Goal: Transaction & Acquisition: Obtain resource

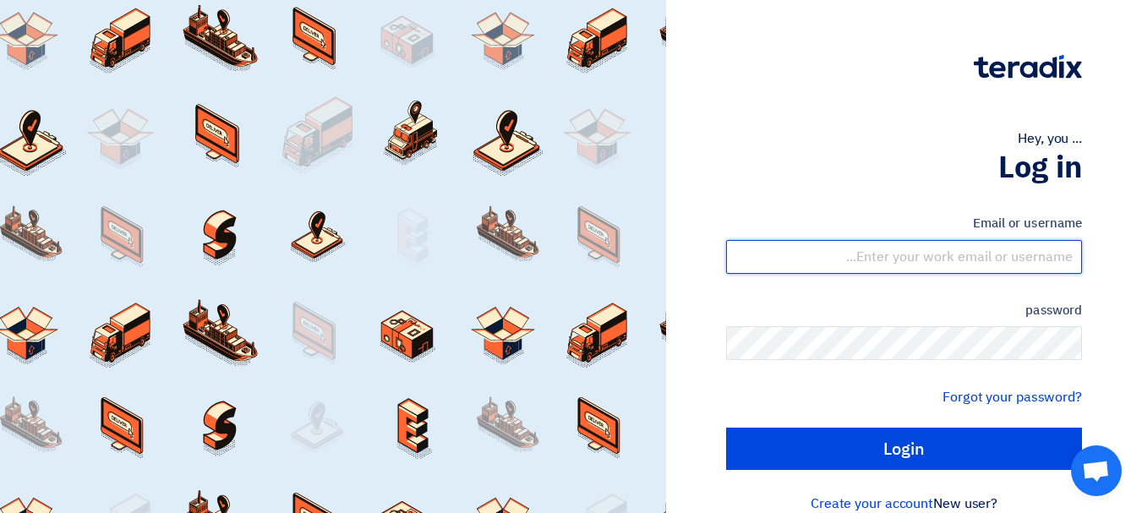
click at [1000, 270] on input "text" at bounding box center [904, 257] width 356 height 34
type input "[PERSON_NAME][EMAIL_ADDRESS][DOMAIN_NAME]"
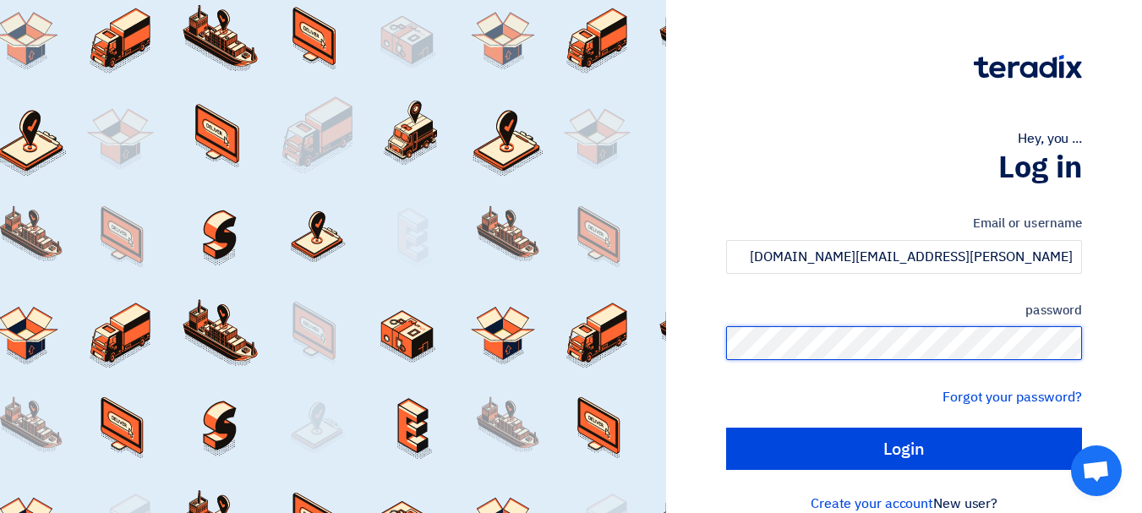
click at [726, 428] on input "Login" at bounding box center [904, 449] width 356 height 42
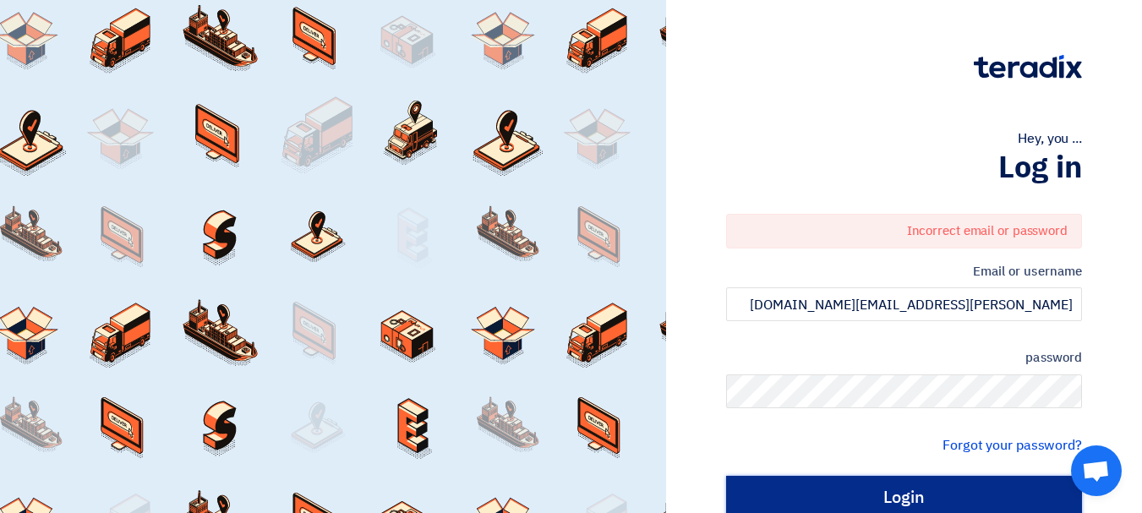
click at [959, 489] on input "Login" at bounding box center [904, 497] width 356 height 42
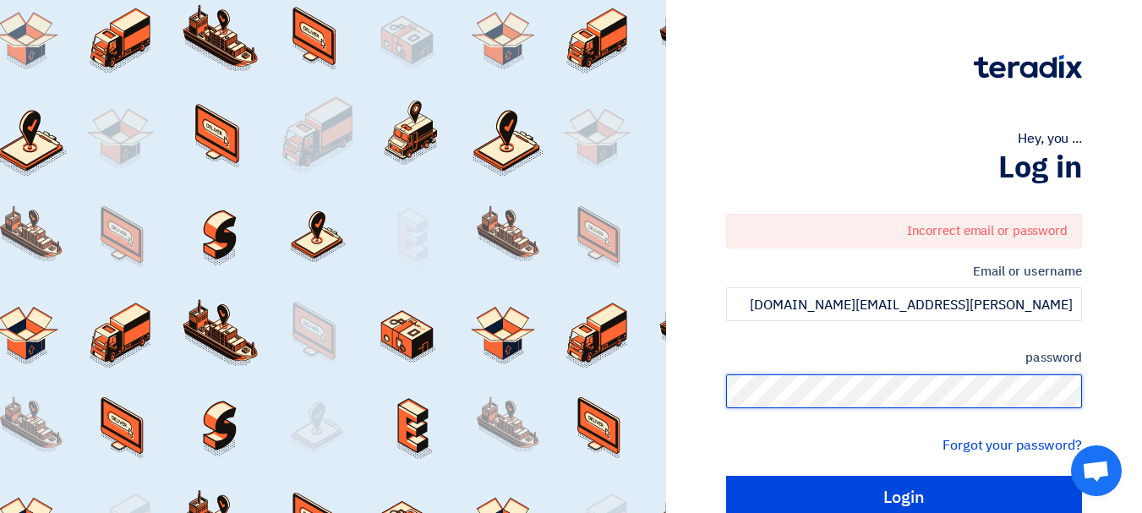
click at [726, 476] on input "Login" at bounding box center [904, 497] width 356 height 42
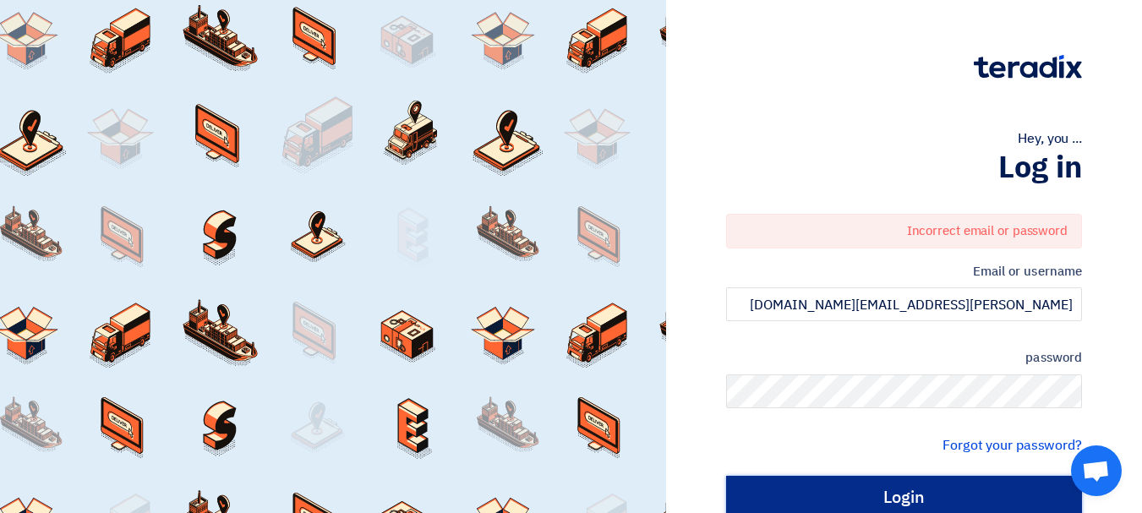
click at [993, 504] on input "Login" at bounding box center [904, 497] width 356 height 42
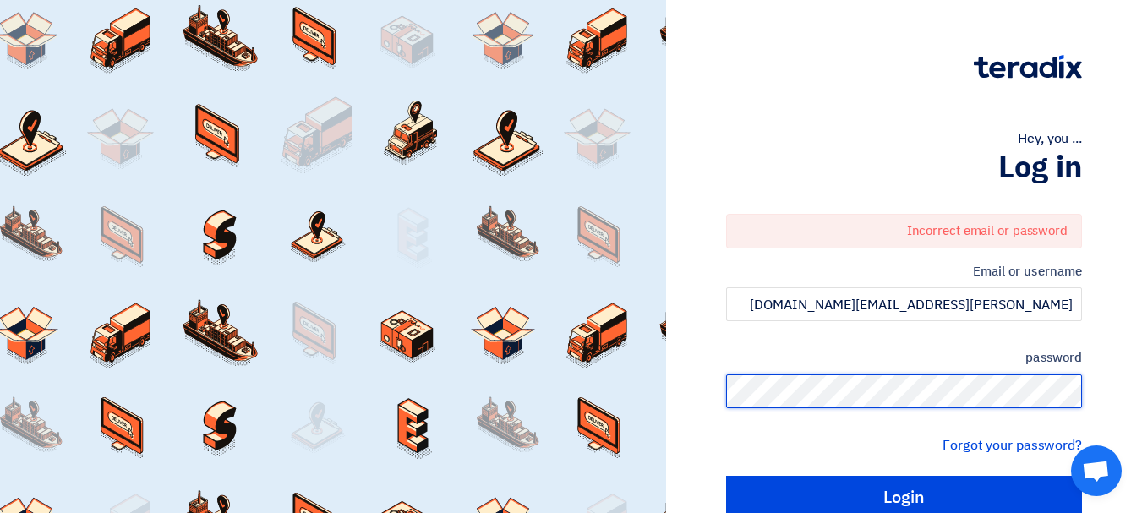
click at [726, 476] on input "Login" at bounding box center [904, 497] width 356 height 42
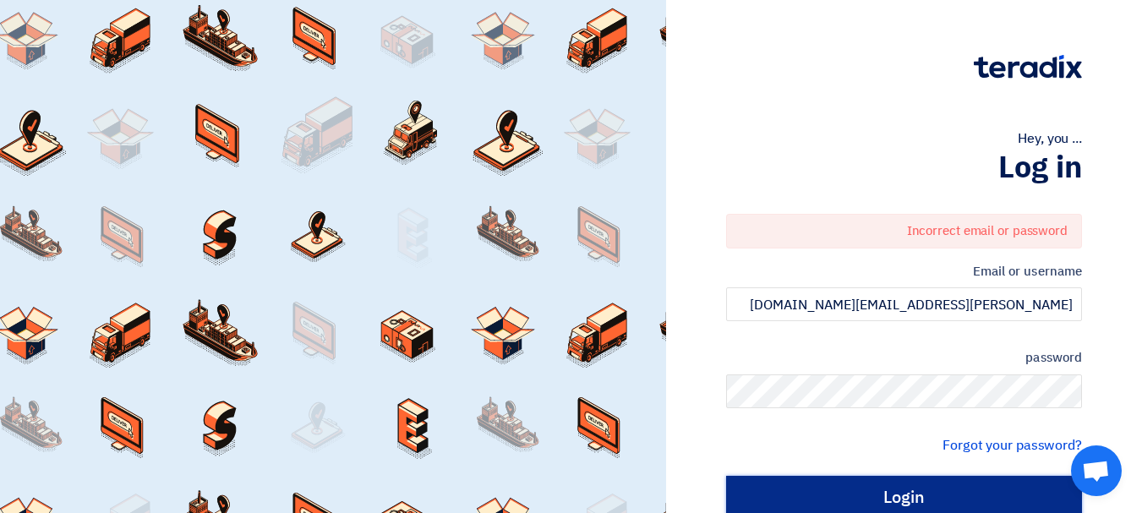
click at [986, 484] on input "Login" at bounding box center [904, 497] width 356 height 42
click at [975, 493] on input "Login" at bounding box center [904, 497] width 356 height 42
click at [959, 488] on input "Login" at bounding box center [904, 497] width 356 height 42
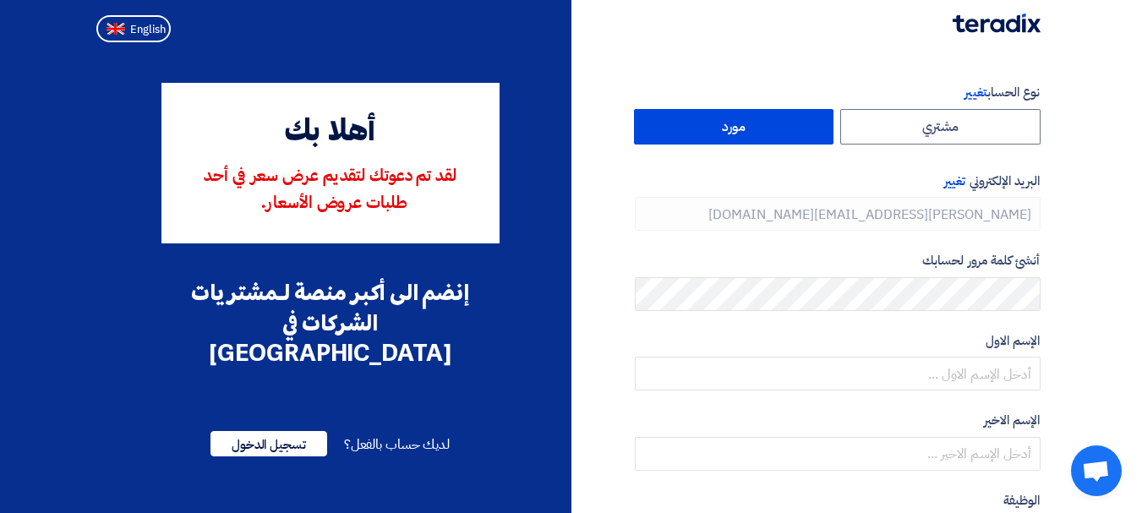
type input "+966 559559627"
click at [141, 18] on button "English" at bounding box center [133, 28] width 74 height 27
type input "Register"
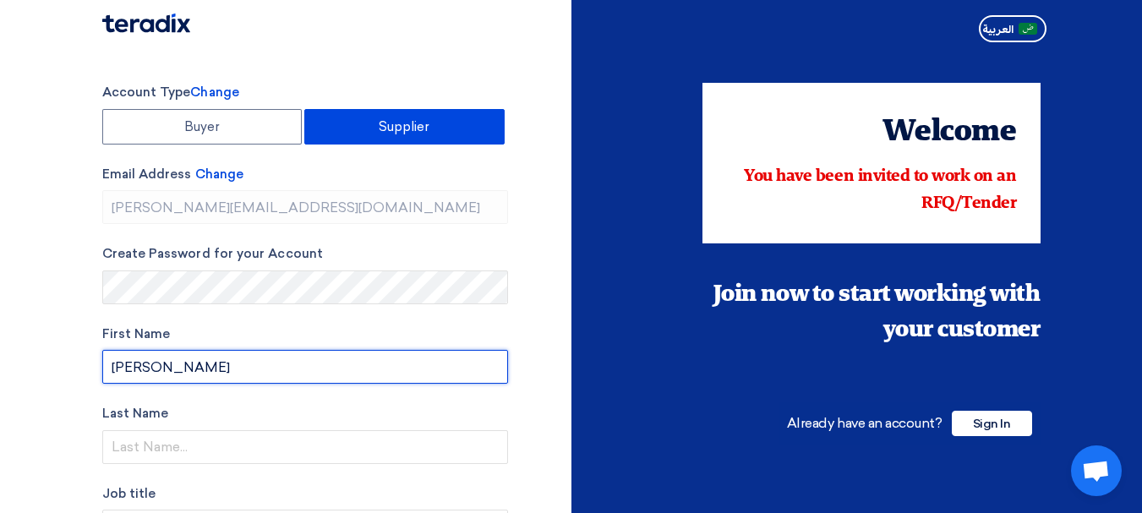
type input "Ravikumar"
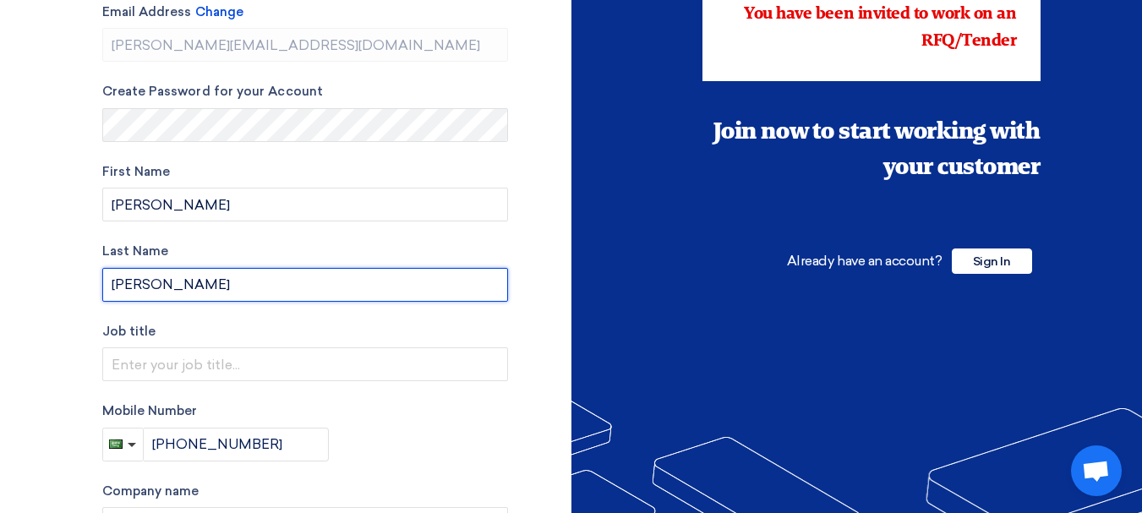
scroll to position [169, 0]
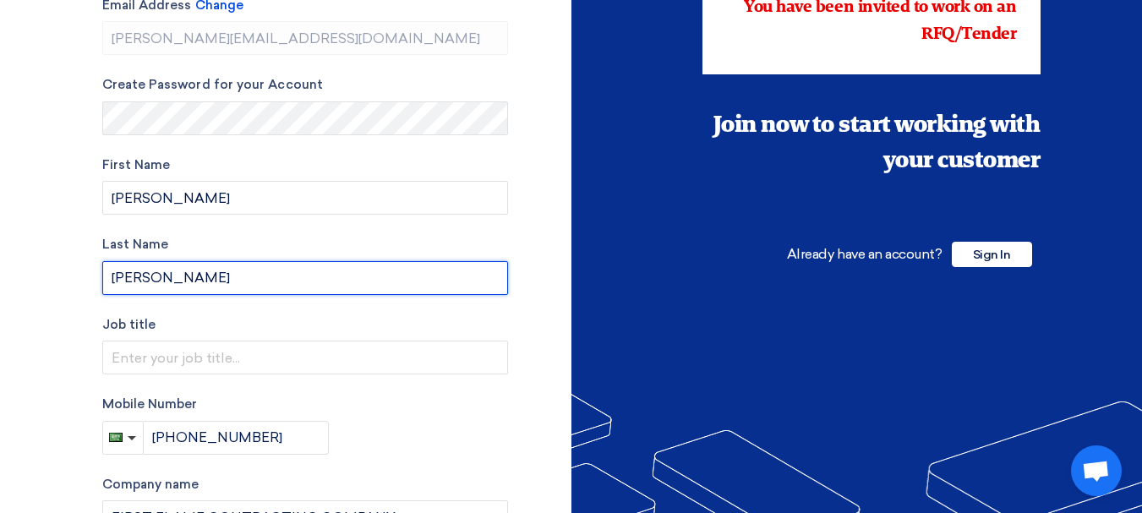
click at [311, 285] on input "Rajaram" at bounding box center [305, 278] width 406 height 34
type input "Rajaram"
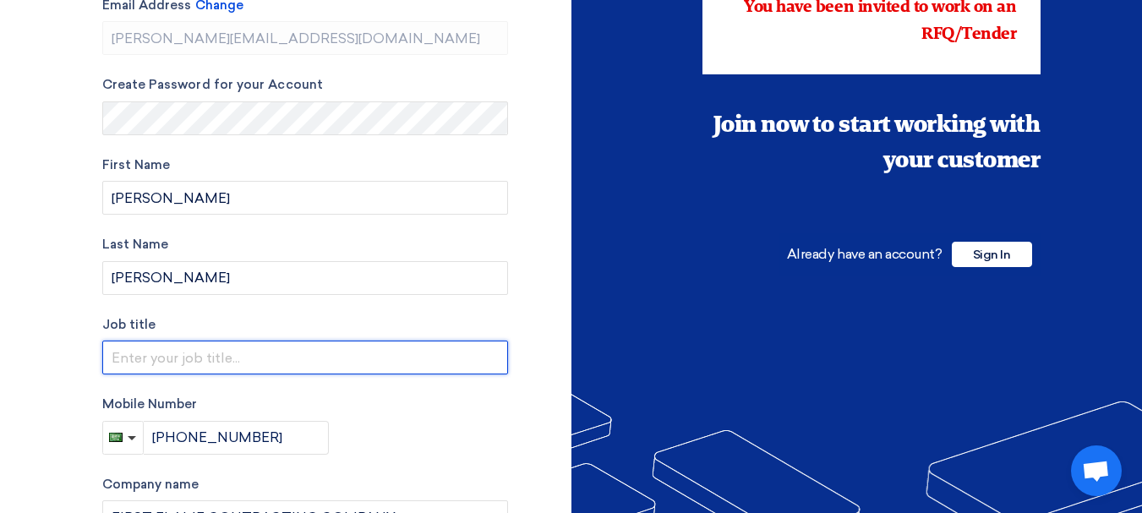
click at [125, 341] on input "text" at bounding box center [305, 358] width 406 height 34
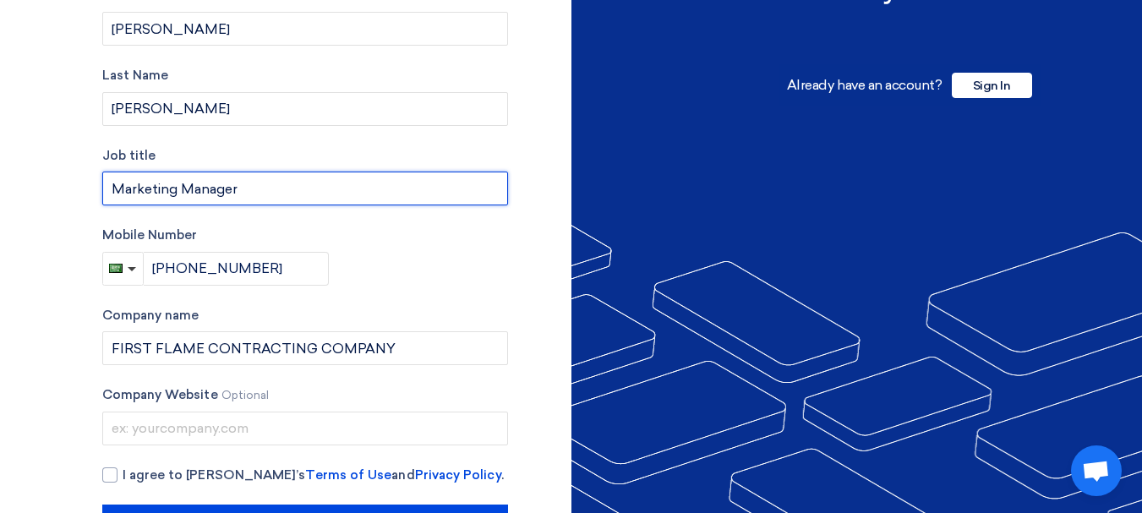
scroll to position [401, 0]
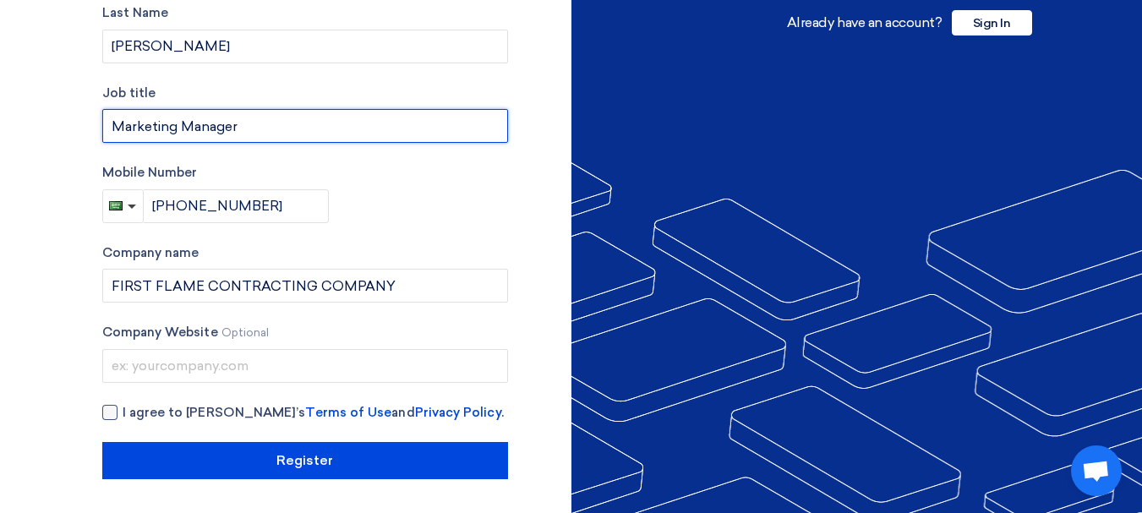
type input "Marketing Manager"
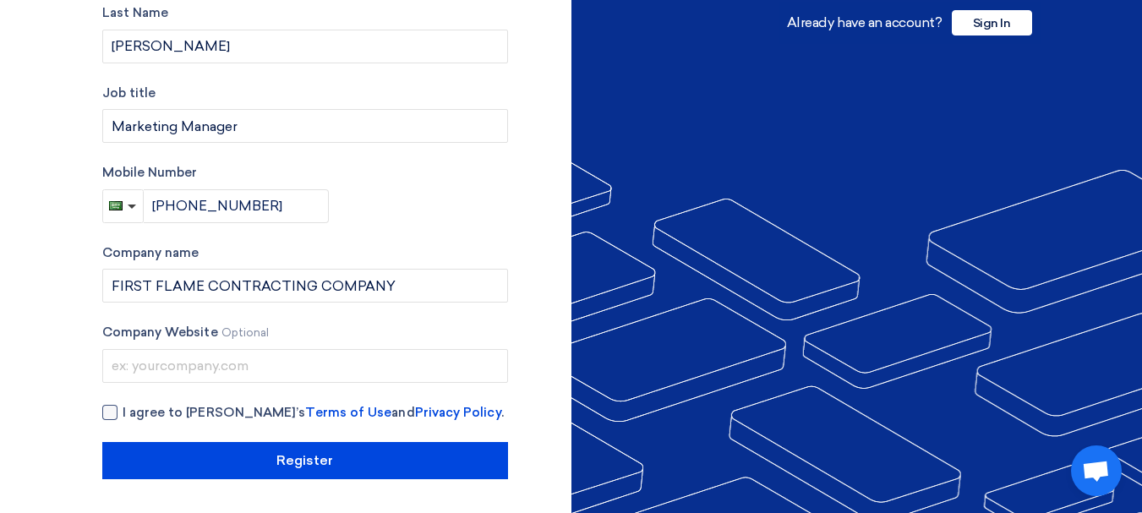
click at [117, 411] on div at bounding box center [109, 412] width 15 height 15
click at [123, 411] on input "I agree to Teradix’s Terms of Use and Privacy Policy ." at bounding box center [326, 420] width 406 height 34
checkbox input "true"
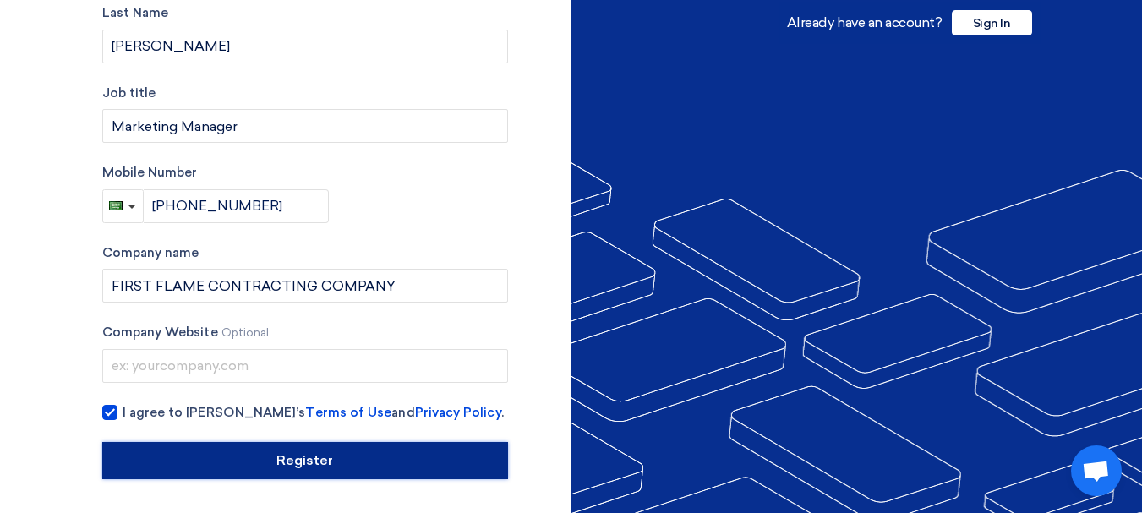
click at [205, 472] on input "Register" at bounding box center [305, 460] width 406 height 37
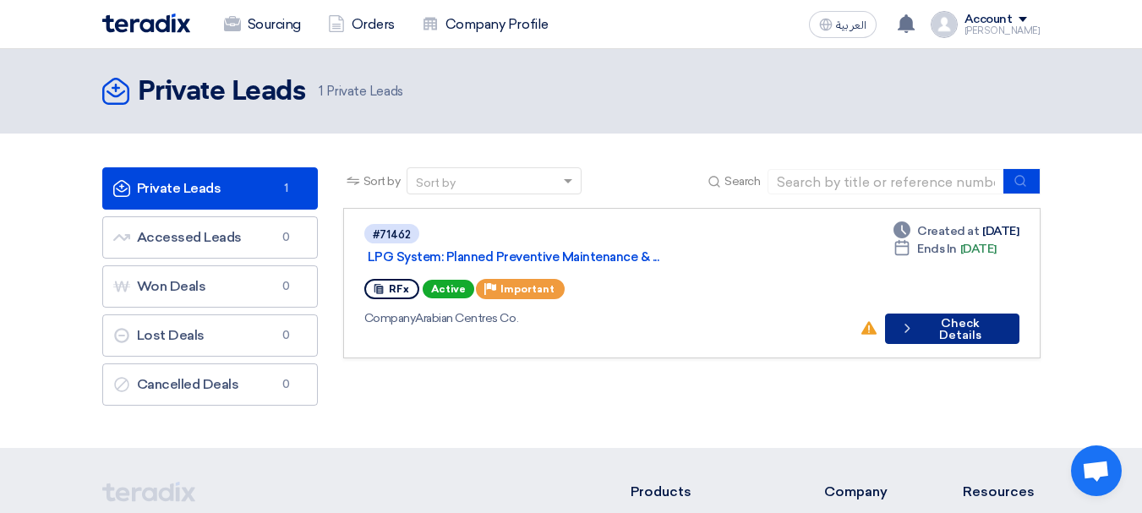
click at [911, 315] on button "Check details Check Details" at bounding box center [952, 329] width 134 height 30
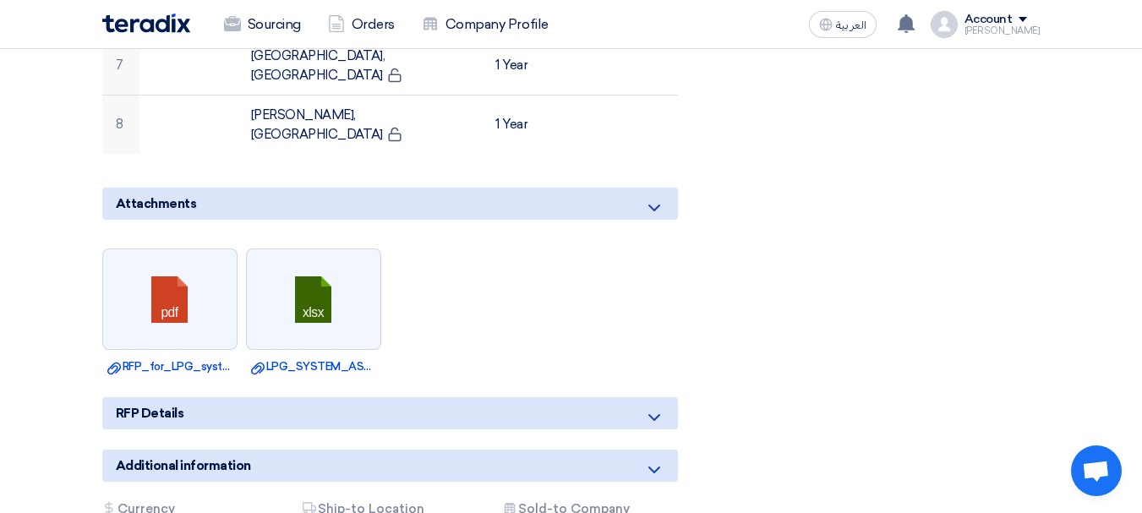
scroll to position [1014, 0]
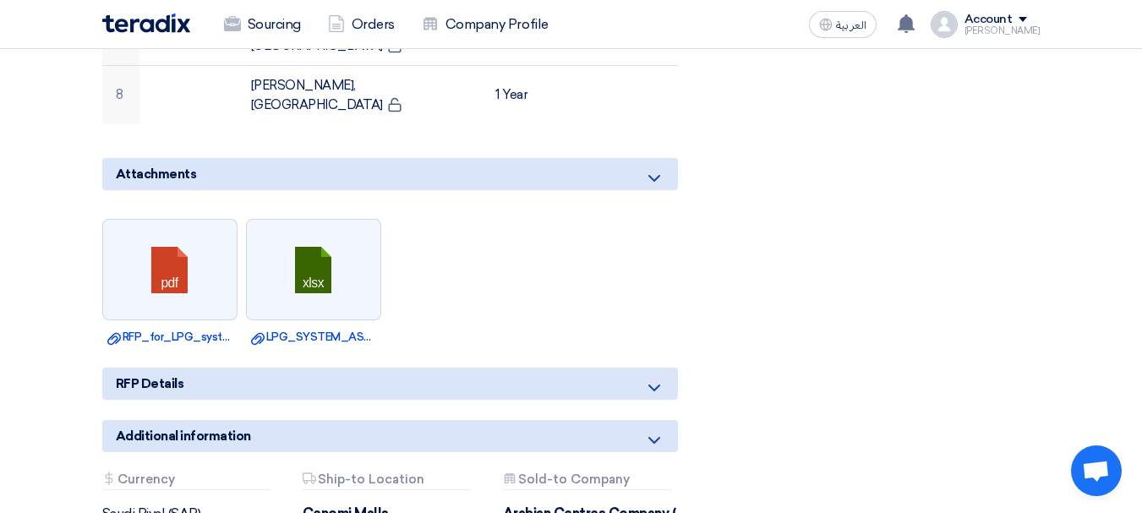
click at [653, 378] on icon at bounding box center [654, 388] width 20 height 20
click at [636, 368] on div "RFP Details" at bounding box center [390, 384] width 576 height 32
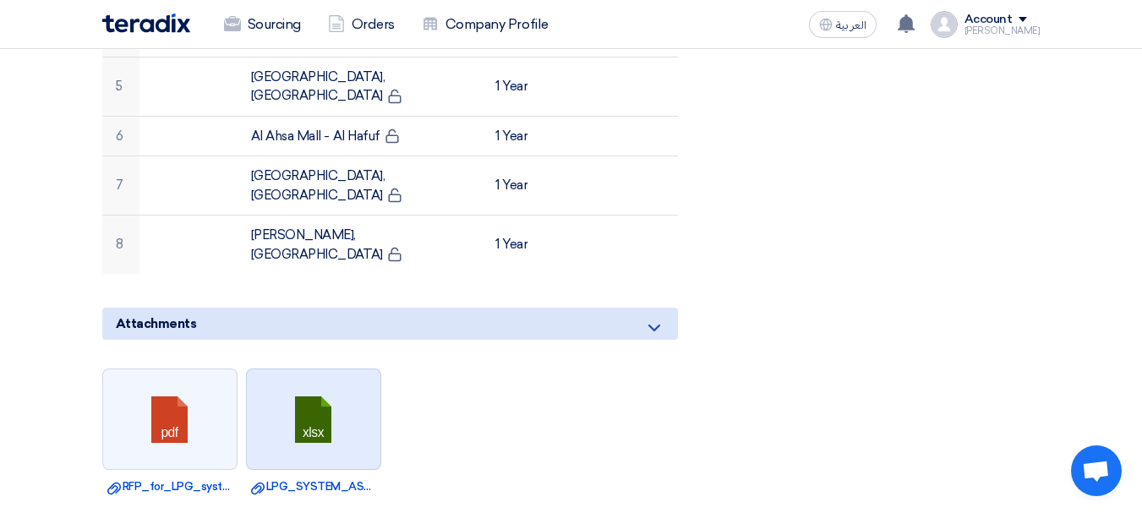
scroll to position [845, 0]
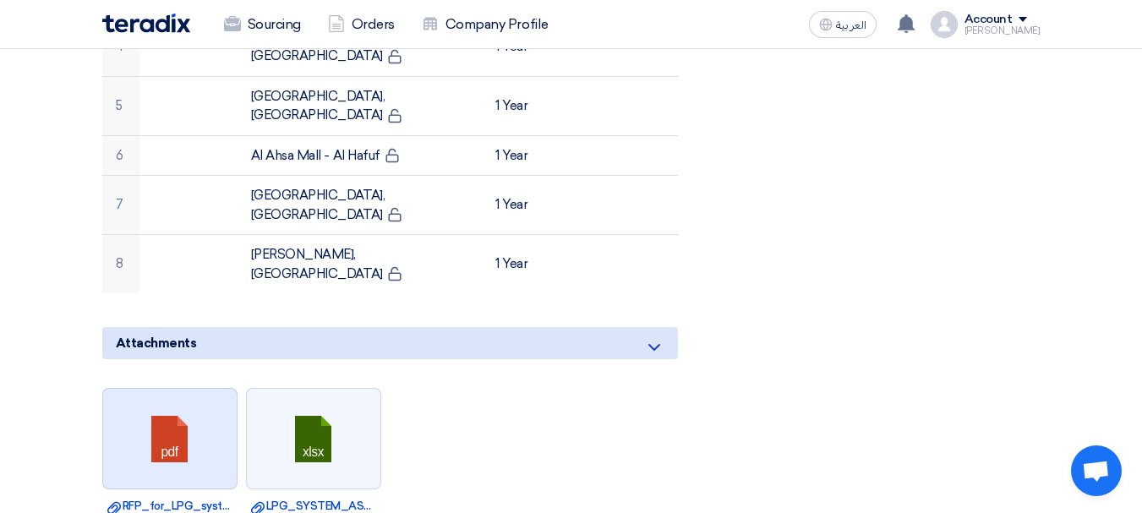
click at [186, 389] on link at bounding box center [170, 439] width 135 height 101
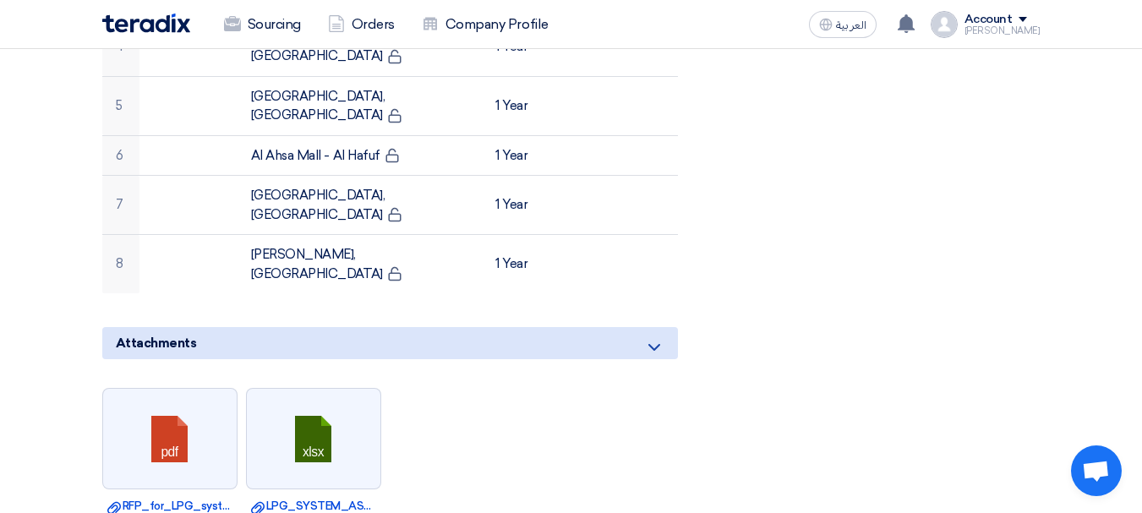
click at [732, 186] on div "RFx Timeline RFx Deadline Time Remaining 12 Day : 18 Hr : 31 Min Questions Wall…" at bounding box center [892, 142] width 321 height 1384
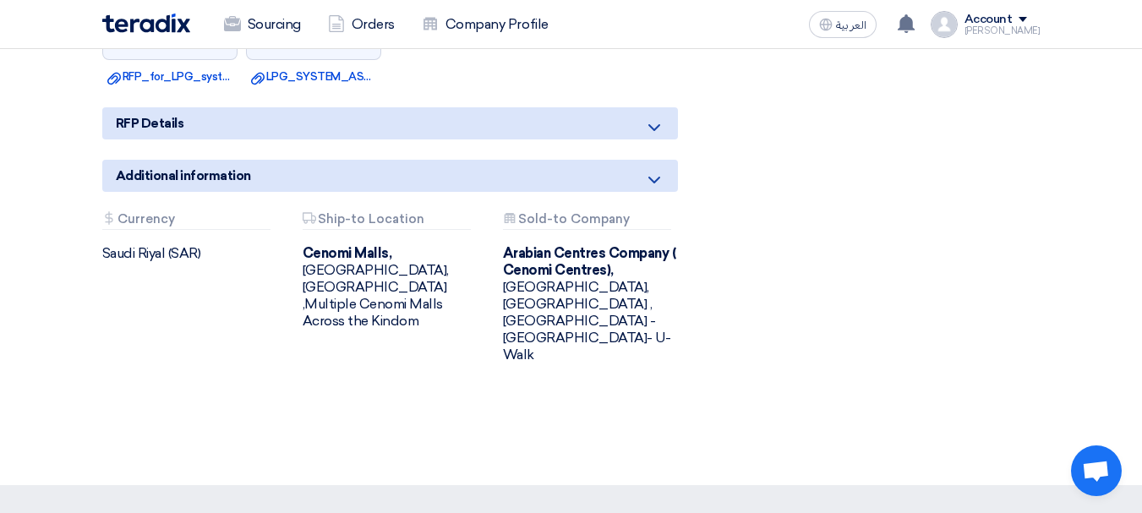
scroll to position [1183, 0]
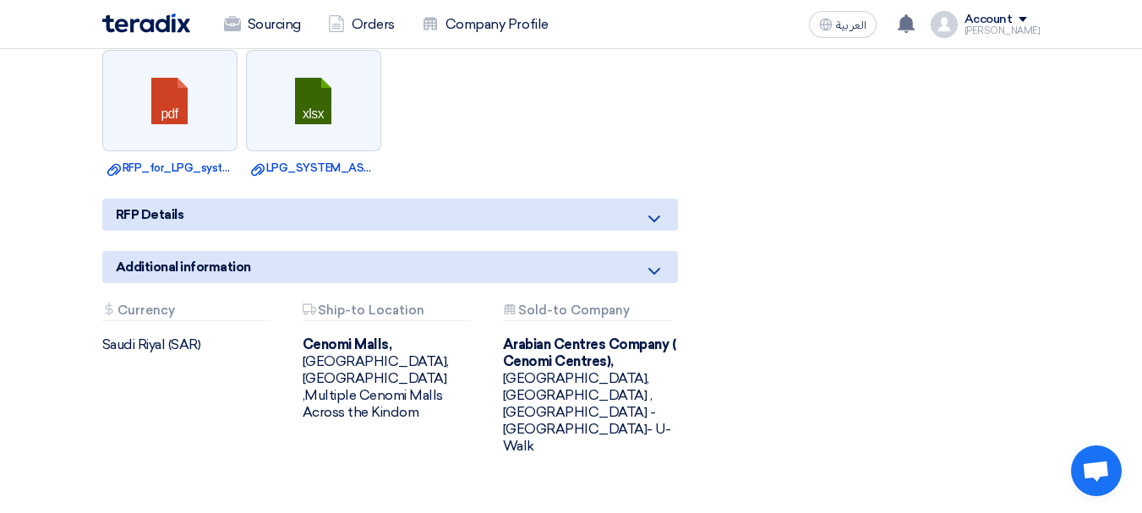
click at [659, 261] on icon at bounding box center [654, 271] width 20 height 20
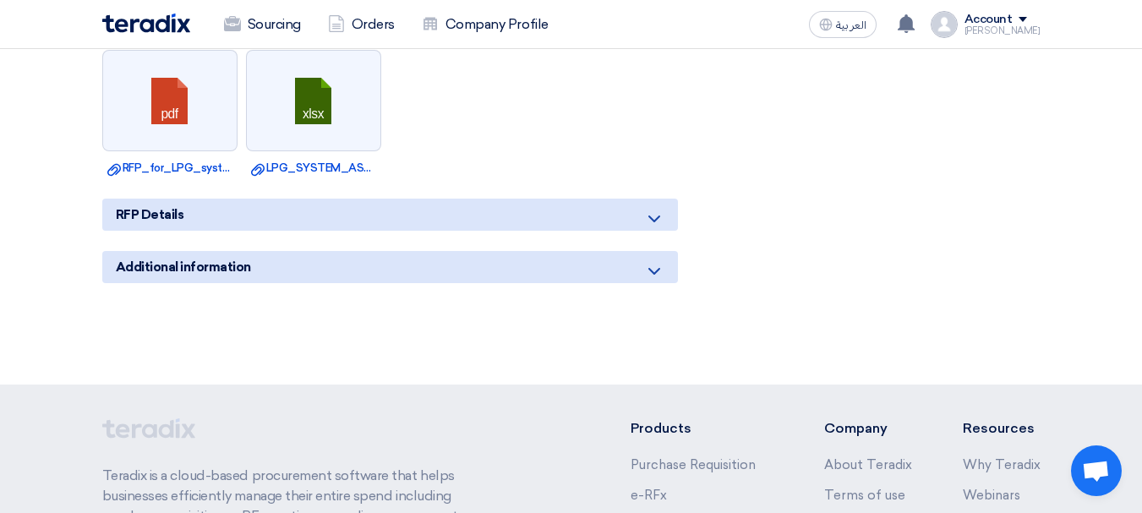
click at [659, 261] on icon at bounding box center [654, 271] width 20 height 20
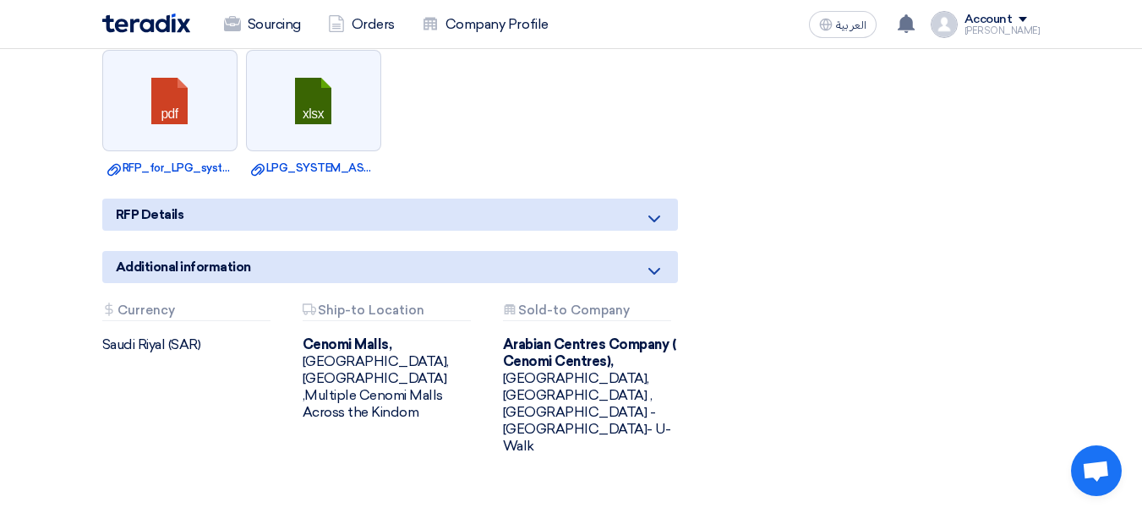
click at [159, 303] on div "Attachments Currency" at bounding box center [186, 312] width 168 height 18
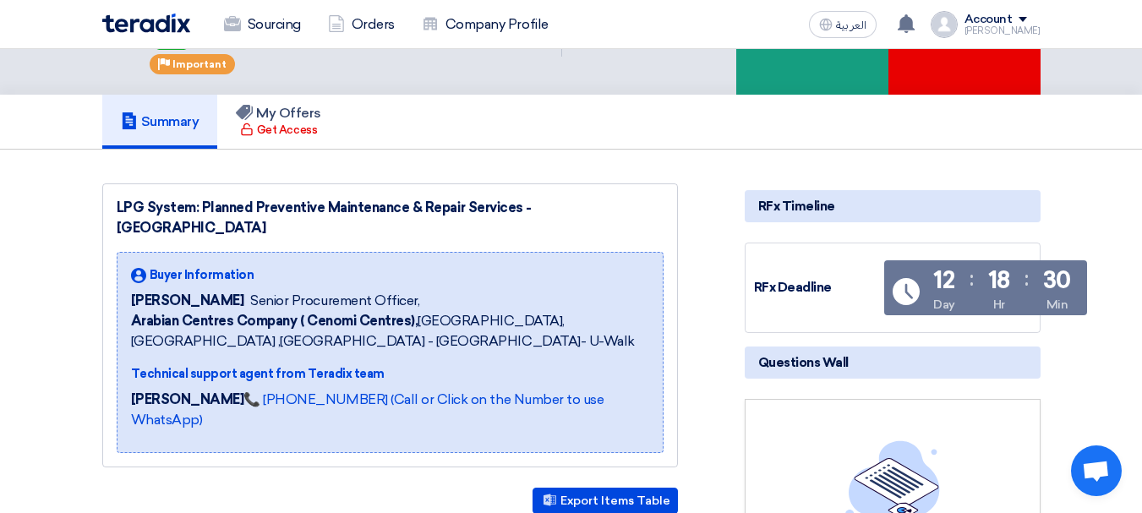
scroll to position [0, 0]
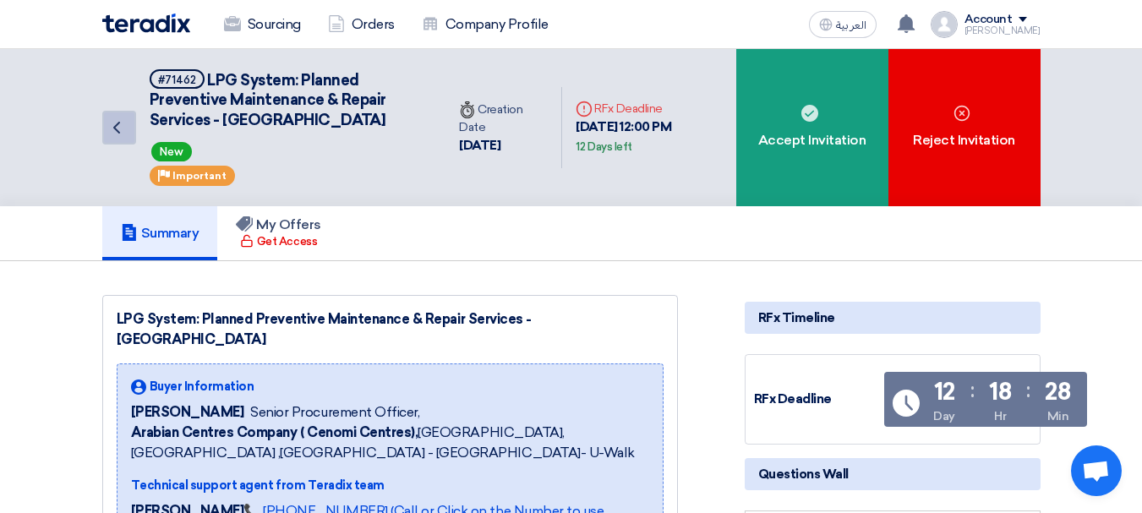
click at [123, 122] on icon "Back" at bounding box center [117, 128] width 20 height 20
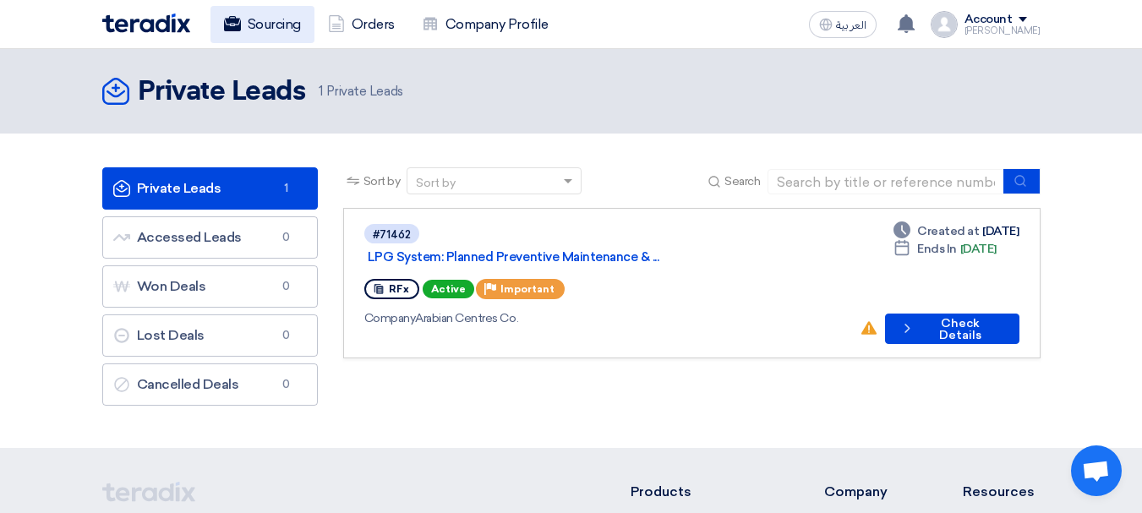
click at [259, 28] on link "Sourcing" at bounding box center [262, 24] width 104 height 37
click at [231, 176] on link "Private Leads Private Leads 1" at bounding box center [210, 188] width 216 height 42
click at [122, 191] on use at bounding box center [120, 188] width 17 height 17
click at [647, 163] on section "Private Leads Private Leads 1 Accessed Leads Accessed Leads 0 Won Deals Won Dea…" at bounding box center [571, 291] width 1142 height 314
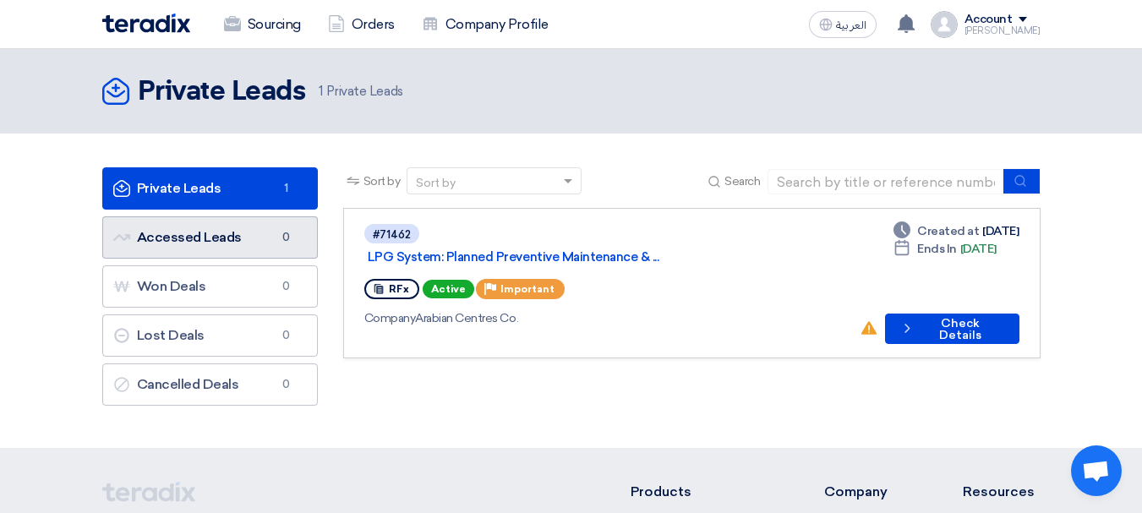
click at [250, 227] on link "Accessed Leads Accessed Leads 0" at bounding box center [210, 237] width 216 height 42
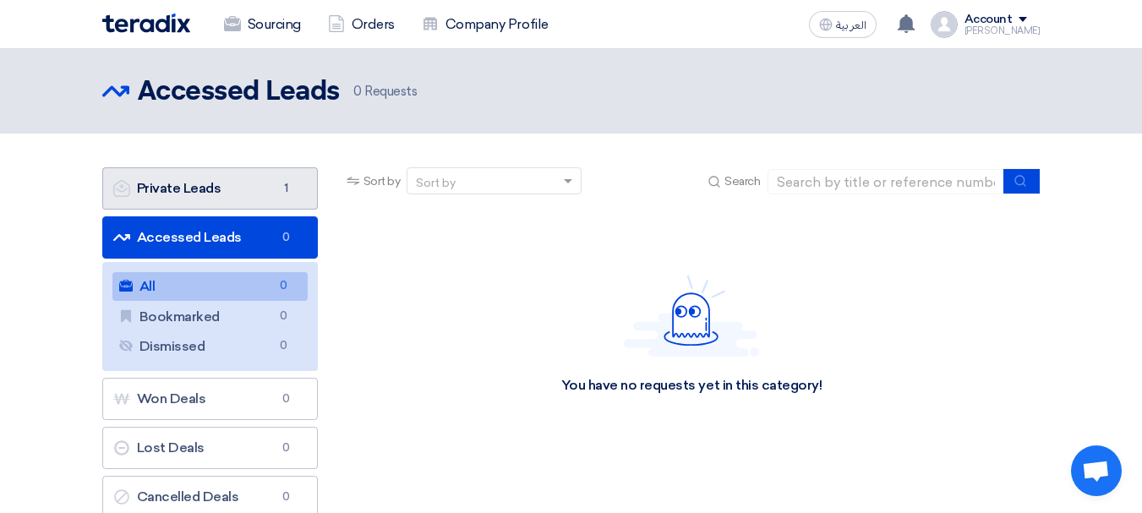
click at [243, 194] on link "Private Leads Private Leads 1" at bounding box center [210, 188] width 216 height 42
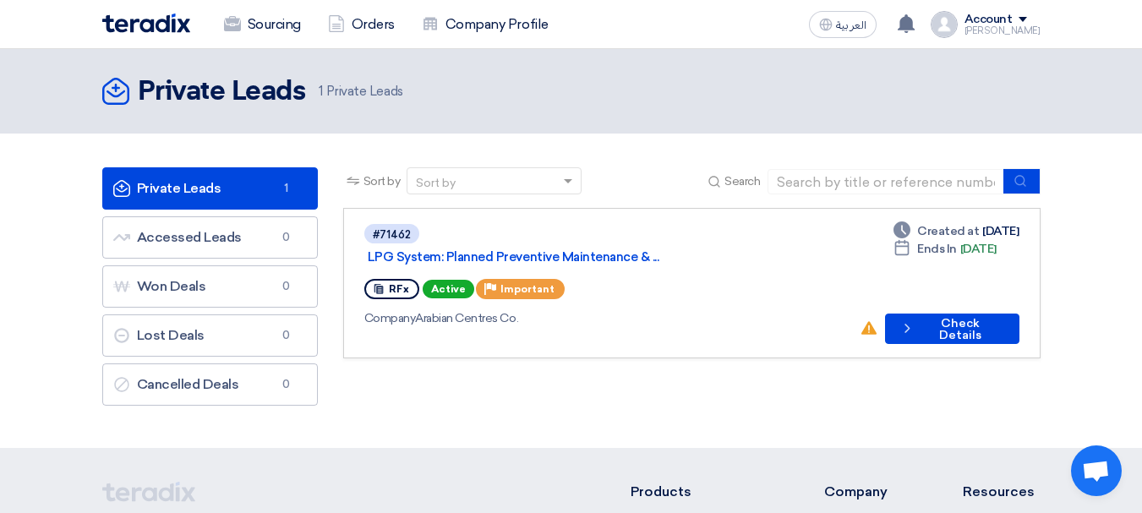
click at [241, 189] on link "Private Leads Private Leads 1" at bounding box center [210, 188] width 216 height 42
click at [926, 314] on button "Check details Check Details" at bounding box center [952, 329] width 134 height 30
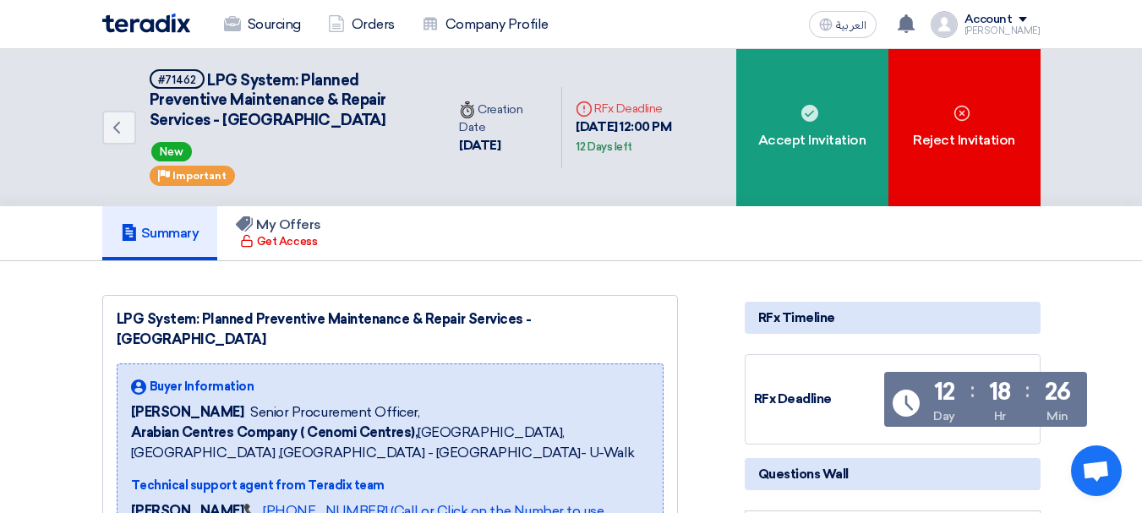
drag, startPoint x: 558, startPoint y: 123, endPoint x: 695, endPoint y: 125, distance: 137.0
click at [695, 125] on div "Deadline RFx Deadline 5 Oct, 2025 12:00 PM 12 Days left" at bounding box center [648, 127] width 173 height 83
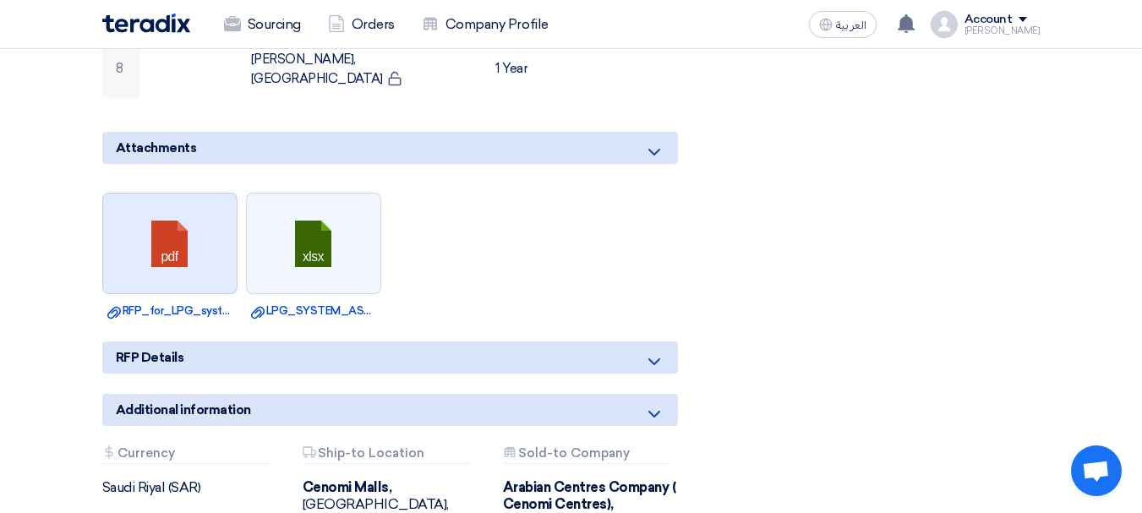
scroll to position [930, 0]
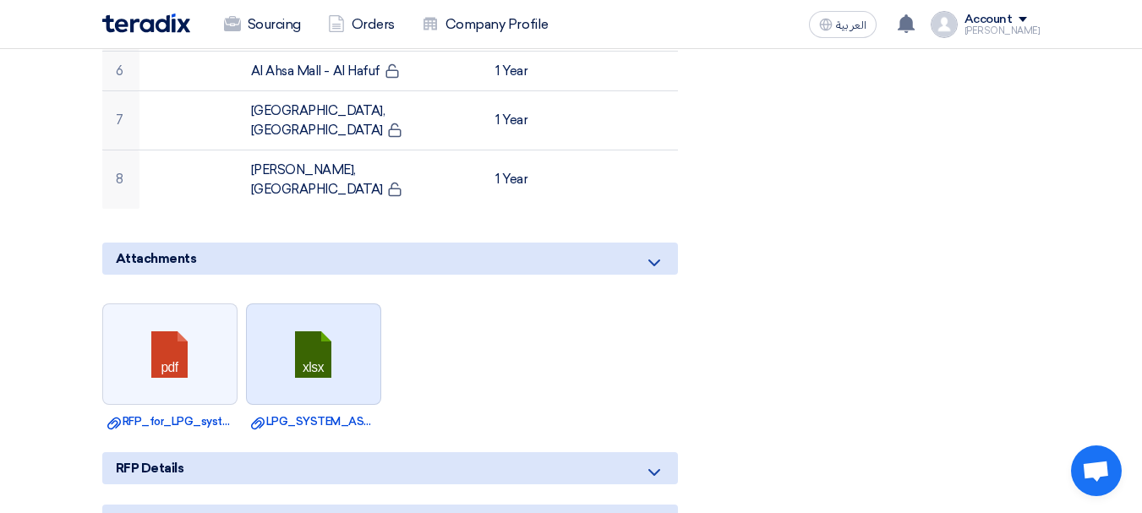
click at [303, 304] on link at bounding box center [314, 354] width 135 height 101
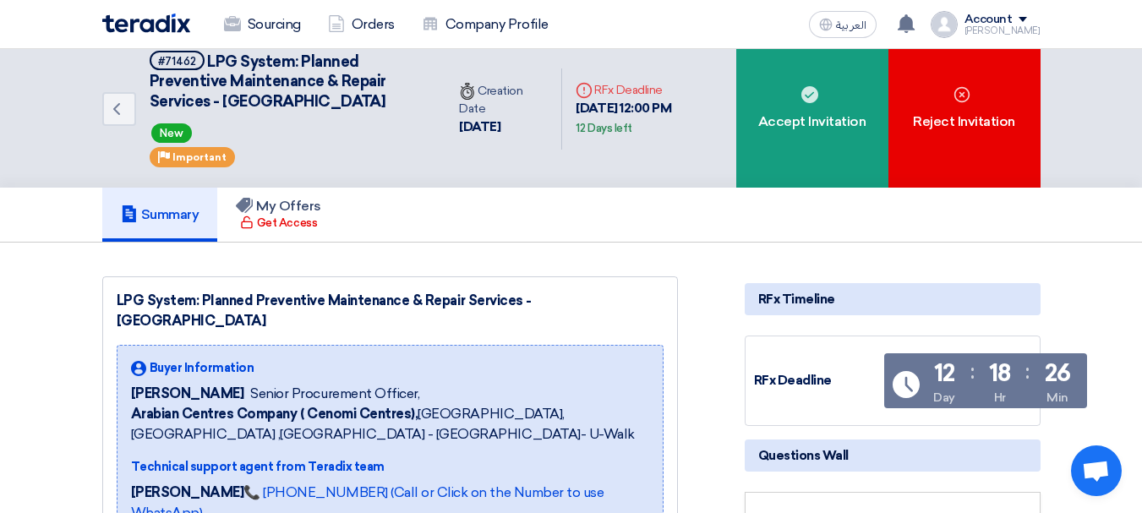
scroll to position [0, 0]
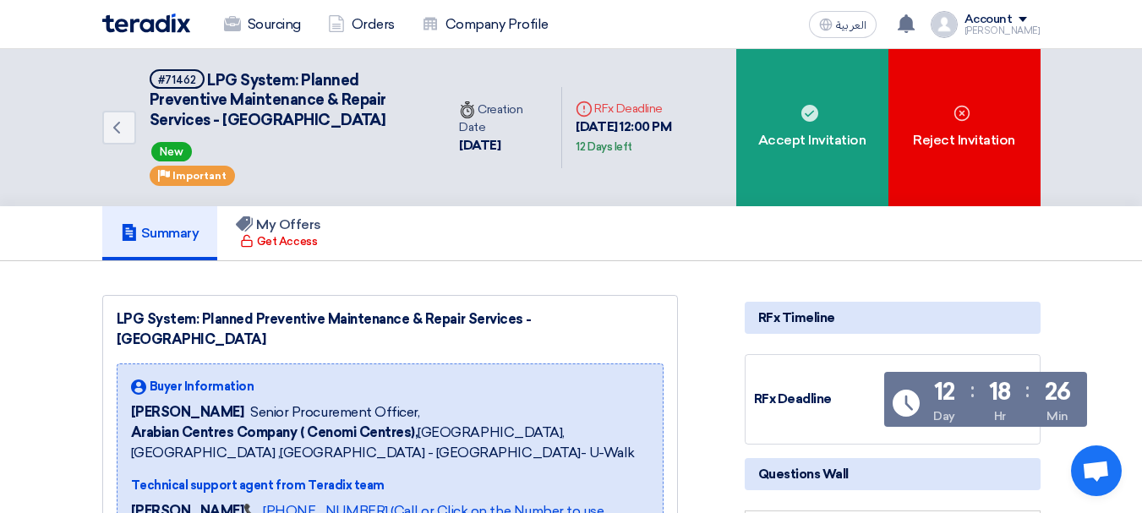
click at [626, 233] on div "Summary My Offers Get Access" at bounding box center [571, 233] width 938 height 54
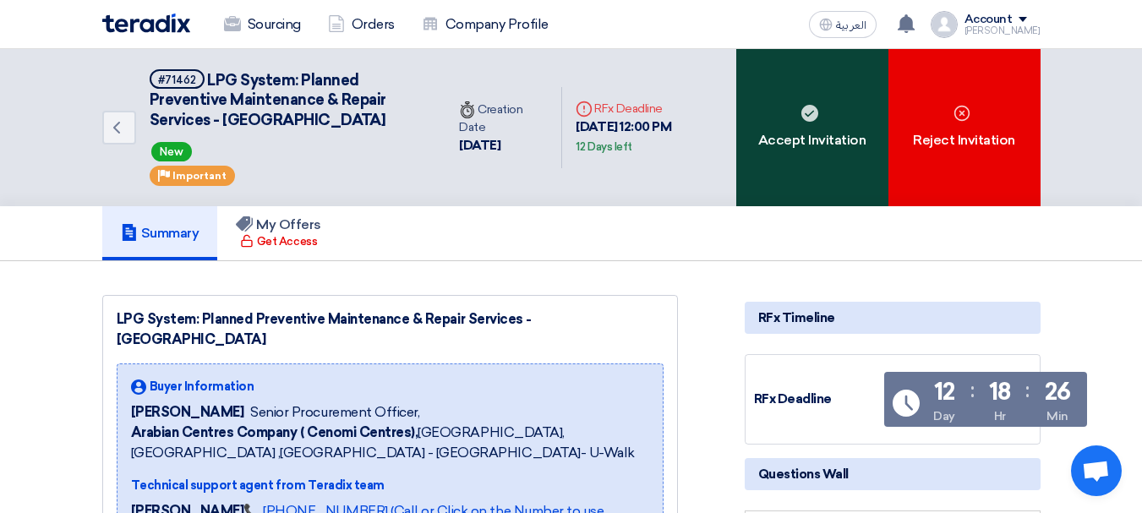
click at [807, 163] on div "Accept Invitation" at bounding box center [812, 127] width 152 height 157
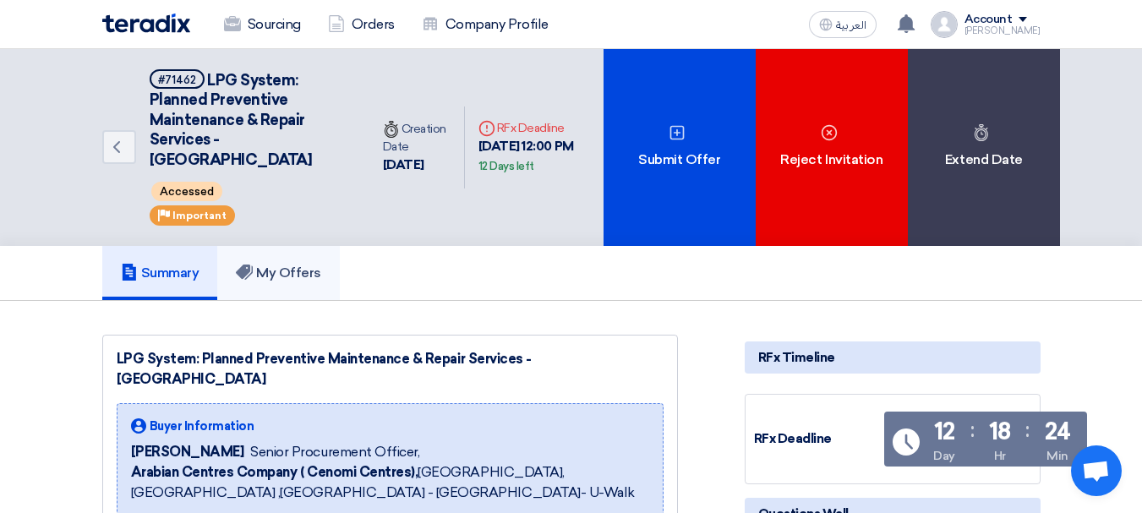
click at [292, 283] on link "My Offers" at bounding box center [278, 273] width 123 height 54
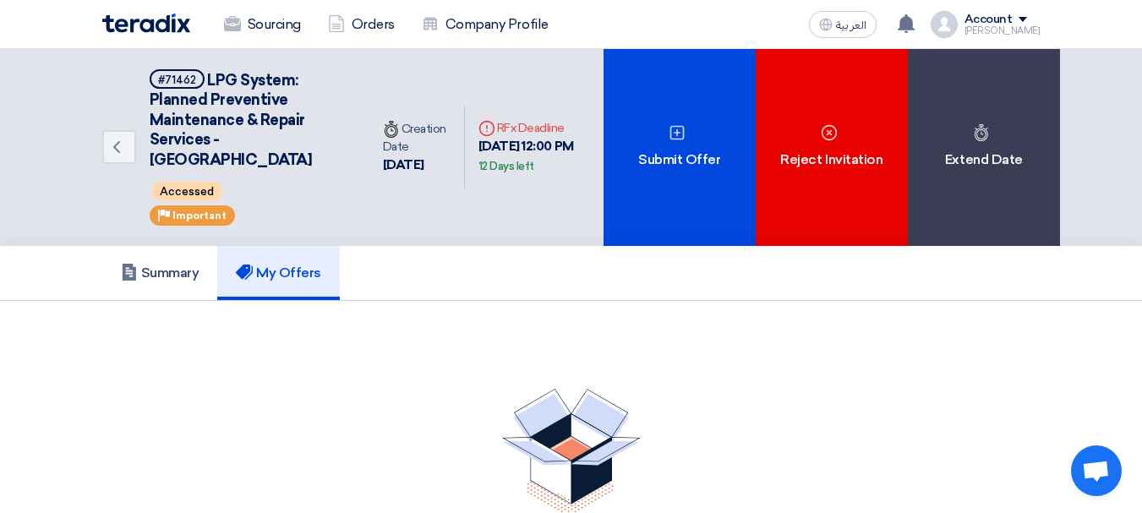
click at [527, 176] on div "Deadline RFx Deadline 5 Oct, 2025 12:00 PM 12 Days left" at bounding box center [534, 147] width 139 height 83
drag, startPoint x: 525, startPoint y: 165, endPoint x: 470, endPoint y: 153, distance: 56.2
click at [478, 153] on div "5 Oct, 2025 12:00 PM 12 Days left" at bounding box center [534, 156] width 112 height 38
click at [476, 235] on div "Back #71462 LPG System: Planned Preventive Maintenance & Repair Services - Cent…" at bounding box center [352, 147] width 501 height 197
click at [181, 249] on link "Summary" at bounding box center [160, 273] width 116 height 54
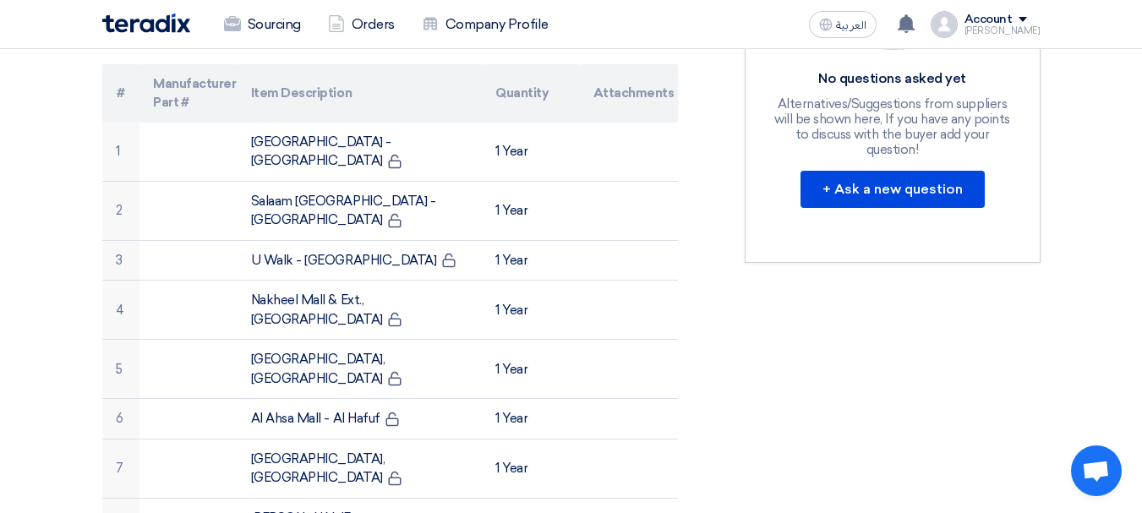
scroll to position [592, 0]
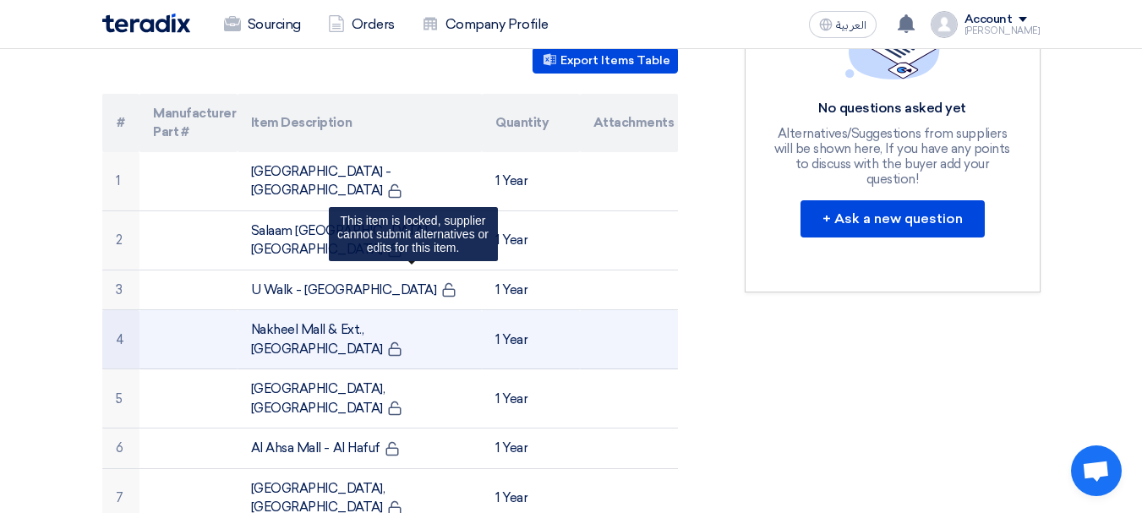
click at [402, 342] on icon at bounding box center [394, 349] width 15 height 15
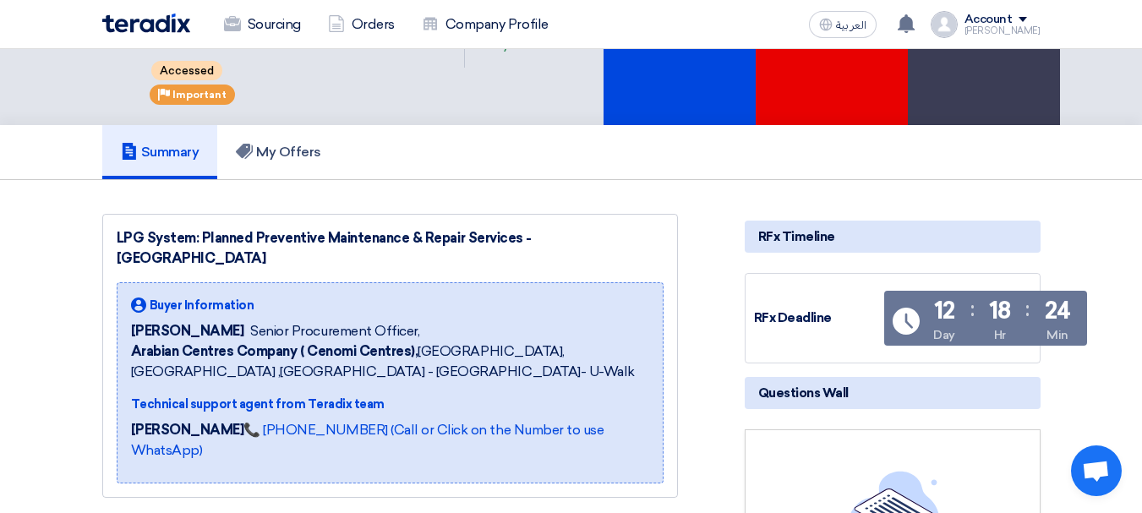
scroll to position [0, 0]
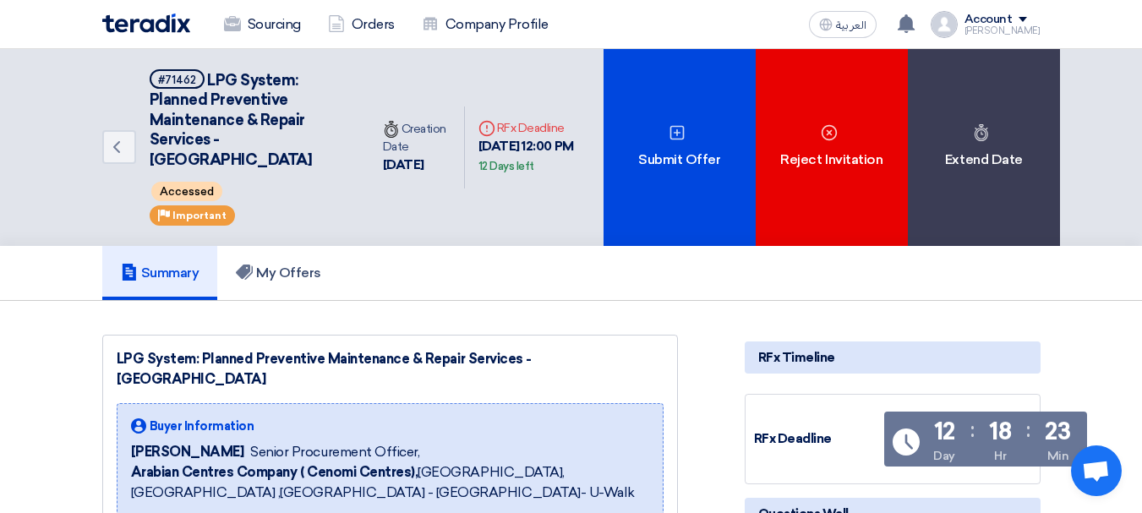
drag, startPoint x: 413, startPoint y: 254, endPoint x: 412, endPoint y: 333, distance: 79.5
drag, startPoint x: 276, startPoint y: 369, endPoint x: 218, endPoint y: 337, distance: 66.2
click at [218, 337] on div "LPG System: Planned Preventive Maintenance & Repair Services - Central & Easter…" at bounding box center [390, 477] width 576 height 284
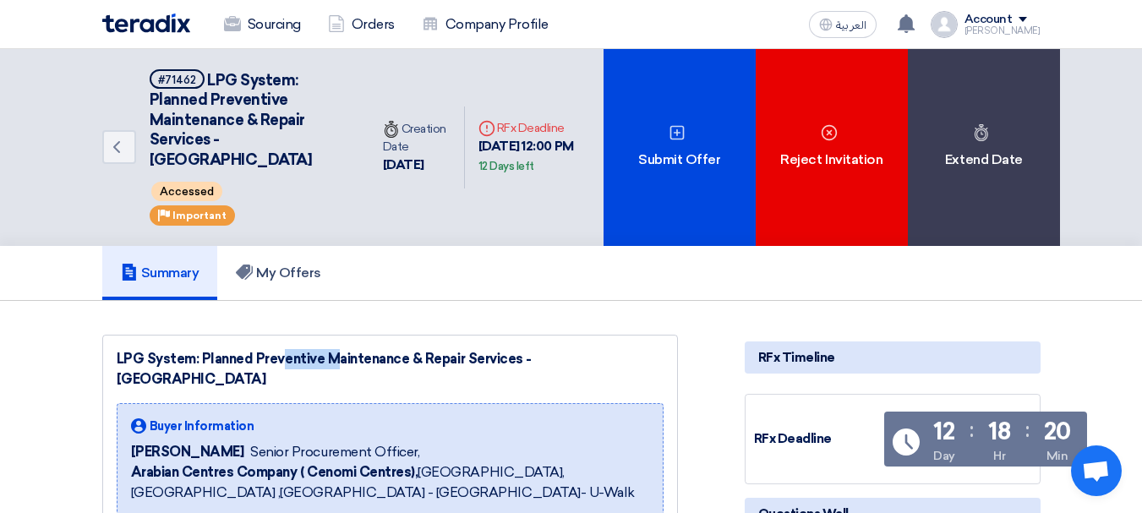
drag, startPoint x: 111, startPoint y: 348, endPoint x: 641, endPoint y: 372, distance: 530.6
click at [641, 372] on div "LPG System: Planned Preventive Maintenance & Repair Services - Central & Easter…" at bounding box center [390, 477] width 576 height 284
click at [522, 385] on div "LPG System: Planned Preventive Maintenance & Repair Services - Central & Easter…" at bounding box center [390, 369] width 547 height 41
drag, startPoint x: 522, startPoint y: 385, endPoint x: 92, endPoint y: 358, distance: 430.3
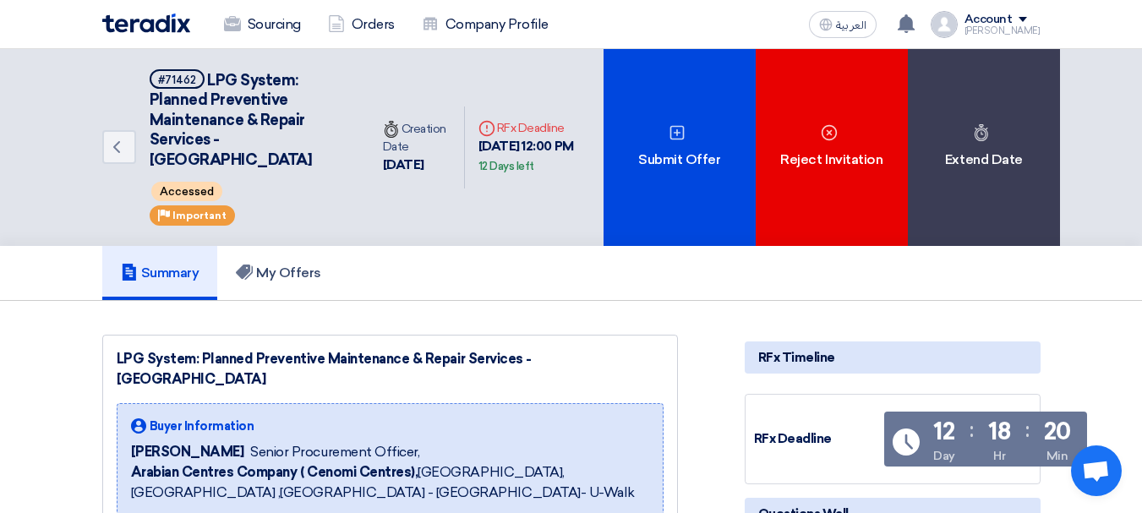
click at [117, 353] on div "LPG System: Planned Preventive Maintenance & Repair Services - Central & Easter…" at bounding box center [390, 369] width 547 height 41
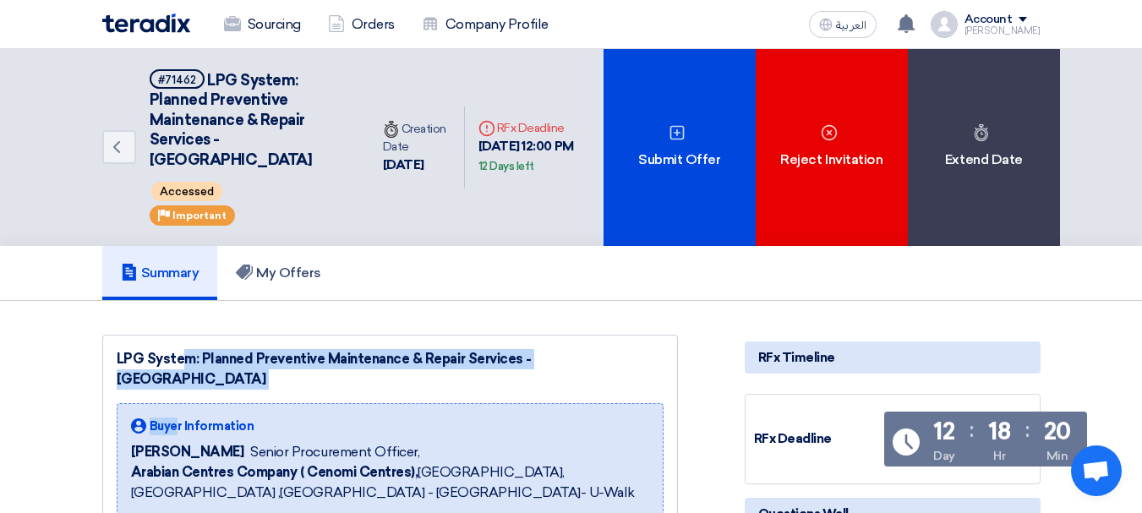
drag, startPoint x: 117, startPoint y: 353, endPoint x: 178, endPoint y: 402, distance: 78.2
click at [178, 402] on div "LPG System: Planned Preventive Maintenance & Repair Services - Central & Easter…" at bounding box center [390, 477] width 576 height 284
click at [181, 374] on div "LPG System: Planned Preventive Maintenance & Repair Services - Central & Easter…" at bounding box center [390, 369] width 547 height 41
